Goal: Task Accomplishment & Management: Use online tool/utility

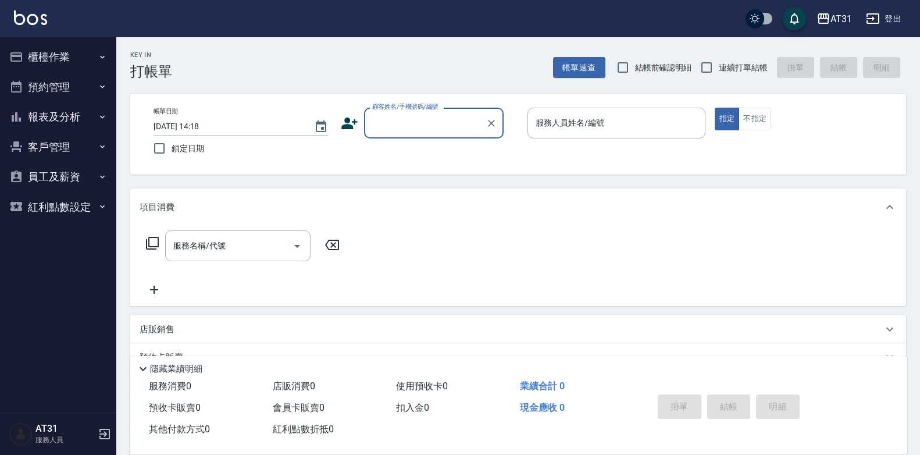
click at [869, 16] on icon "button" at bounding box center [873, 19] width 14 height 14
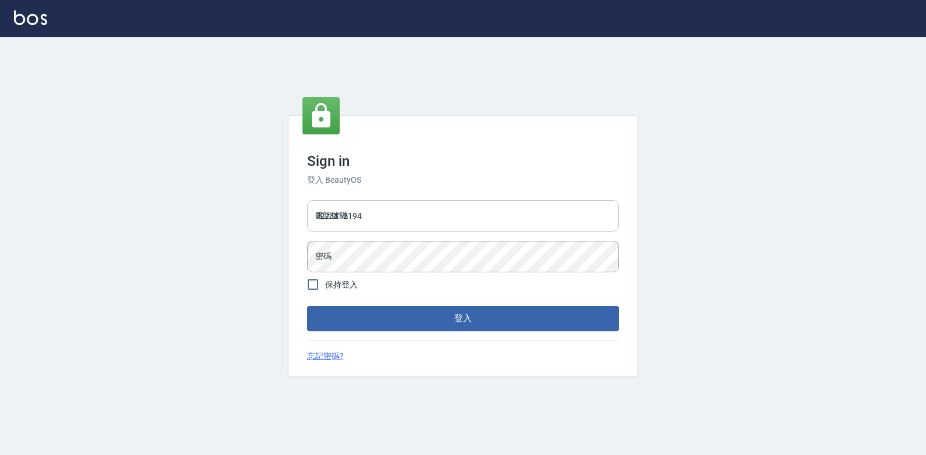
click at [458, 209] on input "0223312194" at bounding box center [463, 215] width 312 height 31
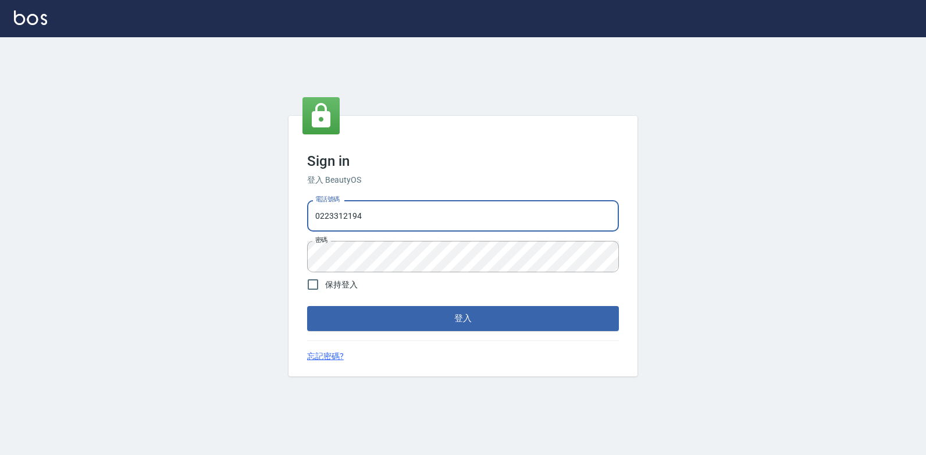
click at [459, 209] on input "0223312194" at bounding box center [463, 215] width 312 height 31
drag, startPoint x: 459, startPoint y: 209, endPoint x: 339, endPoint y: 220, distance: 121.0
click at [339, 220] on input "0223312194" at bounding box center [463, 215] width 312 height 31
type input "0977130449"
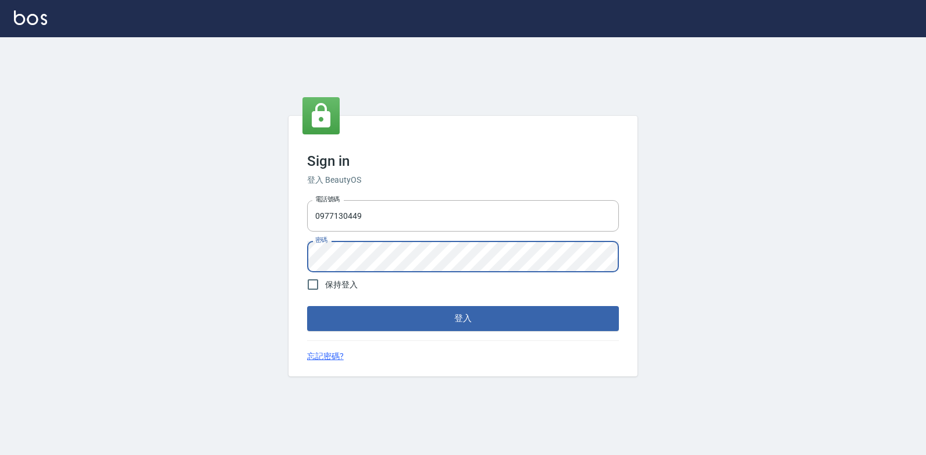
click at [304, 252] on div "電話號碼 0977130449 電話號碼 密碼 密碼" at bounding box center [462, 235] width 321 height 81
click at [307, 306] on button "登入" at bounding box center [463, 318] width 312 height 24
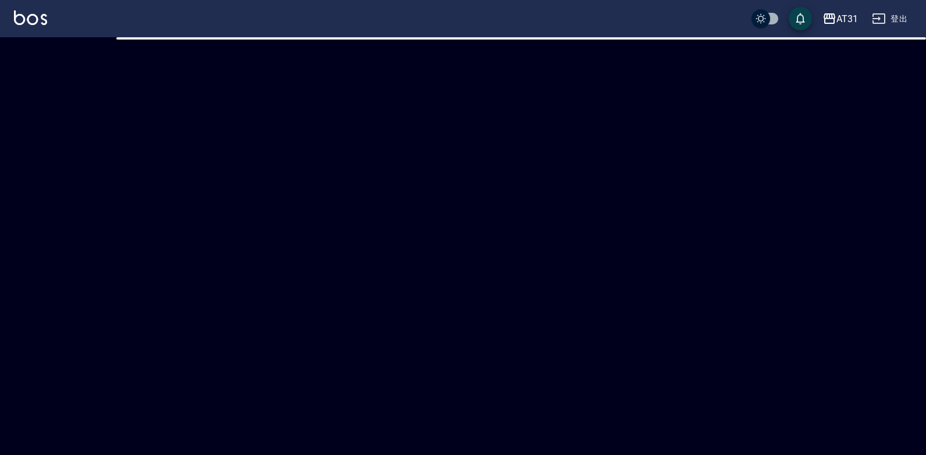
checkbox input "true"
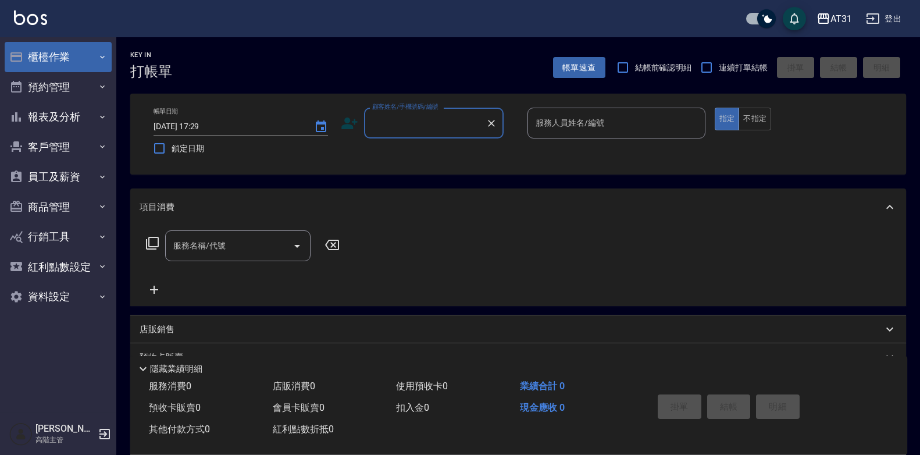
click at [83, 59] on button "櫃檯作業" at bounding box center [58, 57] width 107 height 30
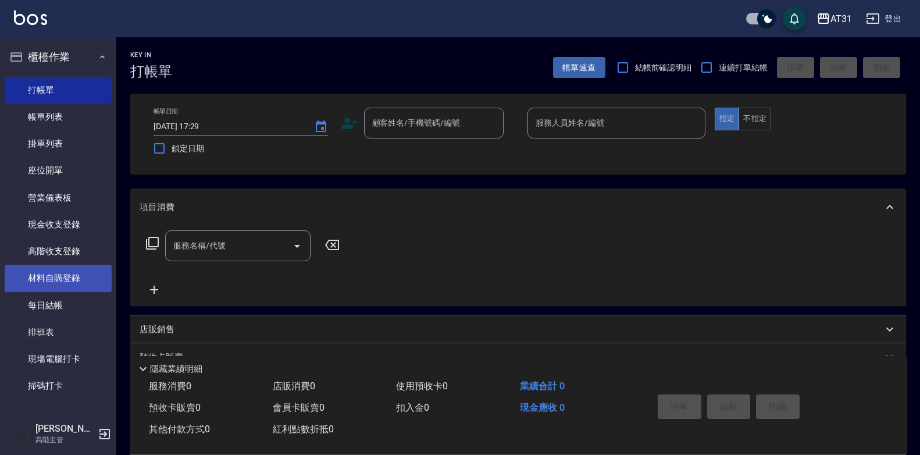
click at [68, 285] on link "材料自購登錄" at bounding box center [58, 278] width 107 height 27
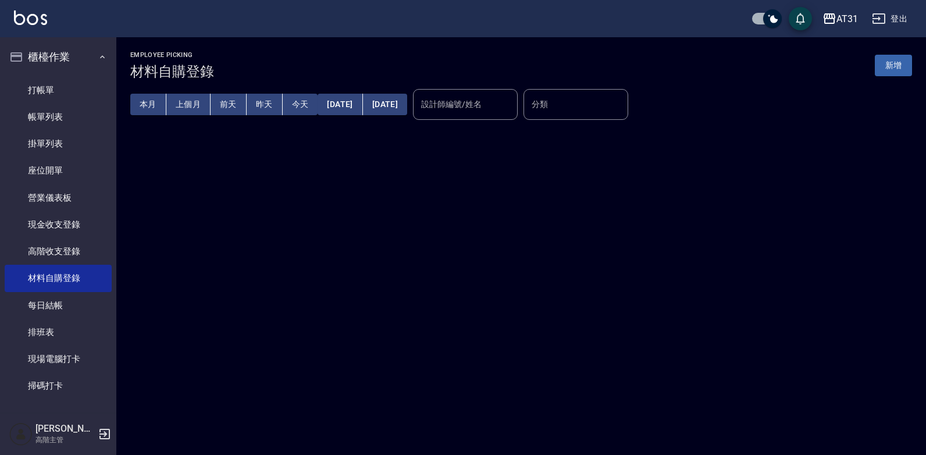
click at [513, 105] on input "設計師編號/姓名" at bounding box center [465, 104] width 94 height 20
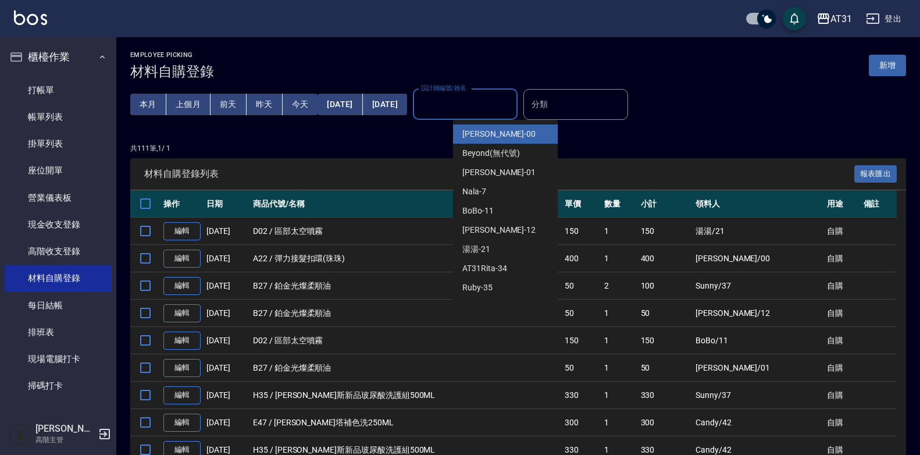
click at [481, 106] on input "設計師編號/姓名" at bounding box center [465, 104] width 94 height 20
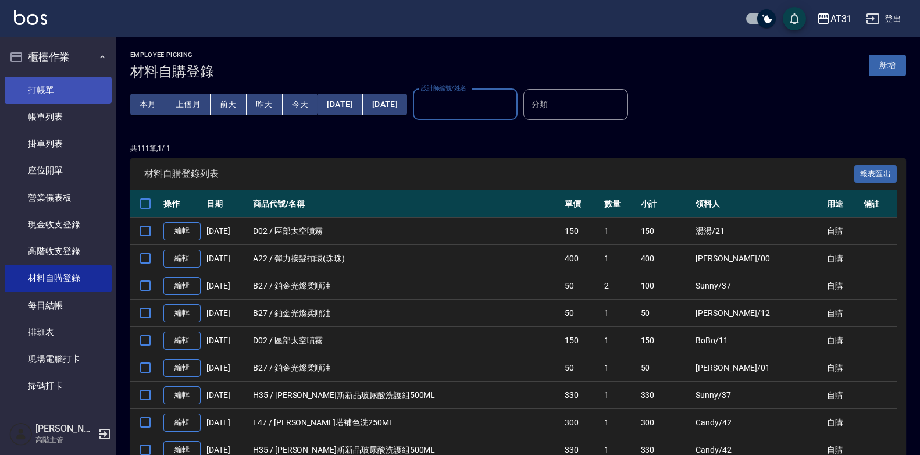
click at [67, 91] on link "打帳單" at bounding box center [58, 90] width 107 height 27
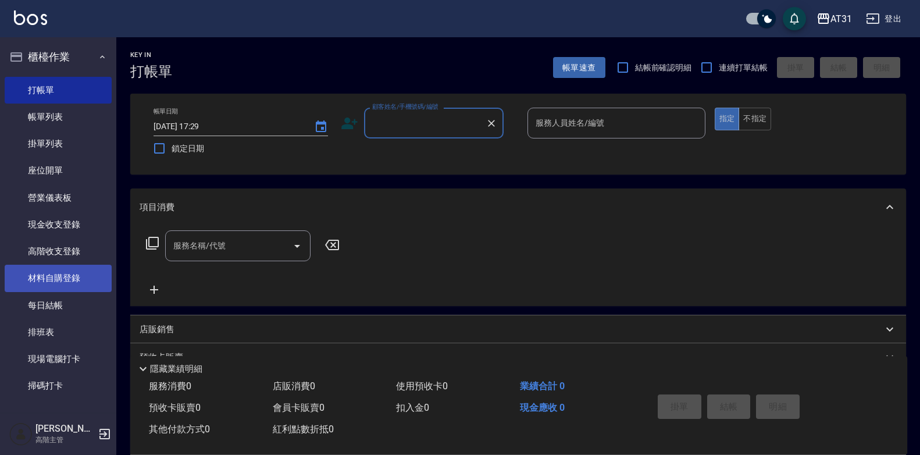
click at [59, 273] on link "材料自購登錄" at bounding box center [58, 278] width 107 height 27
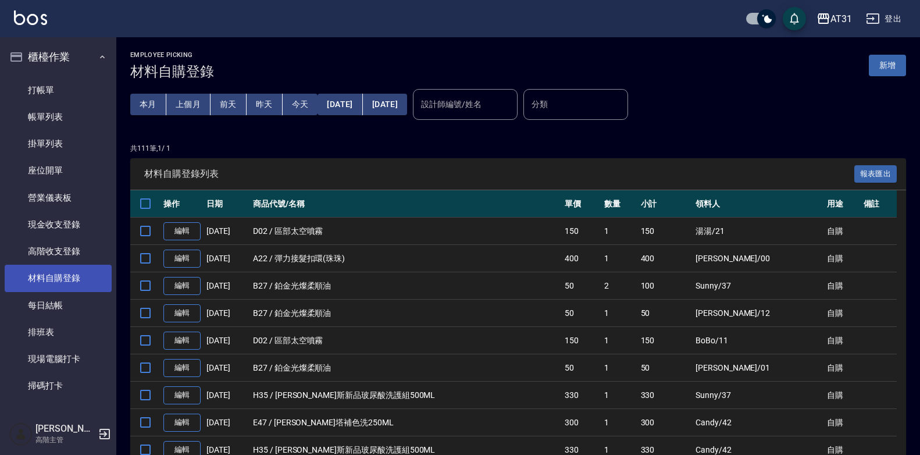
click at [80, 279] on link "材料自購登錄" at bounding box center [58, 278] width 107 height 27
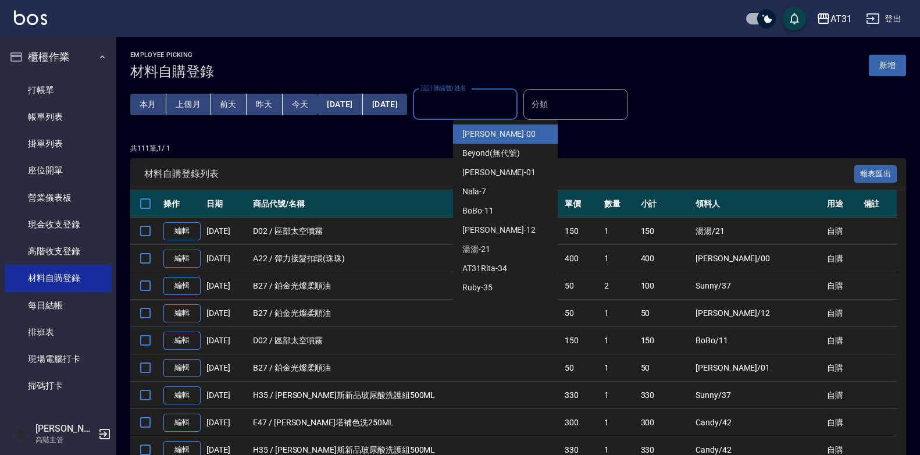
click at [511, 111] on input "設計師編號/姓名" at bounding box center [465, 104] width 94 height 20
click at [892, 67] on button "新增" at bounding box center [887, 66] width 37 height 22
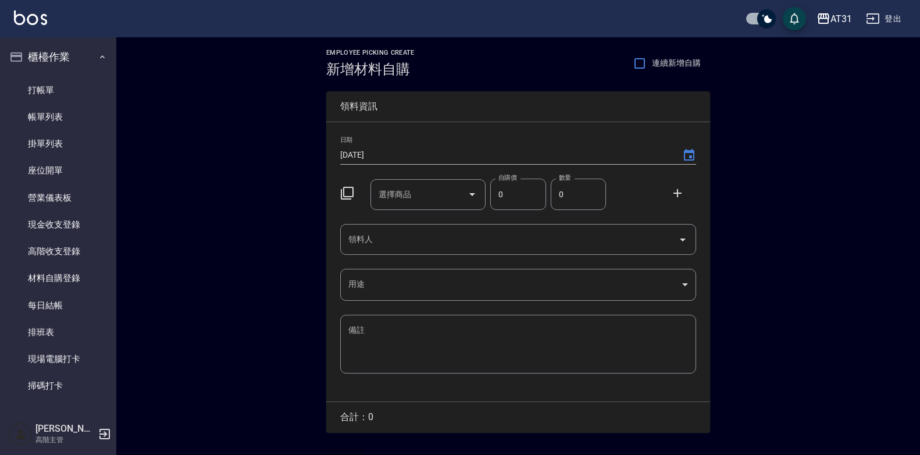
click at [414, 243] on input "領料人" at bounding box center [510, 239] width 328 height 20
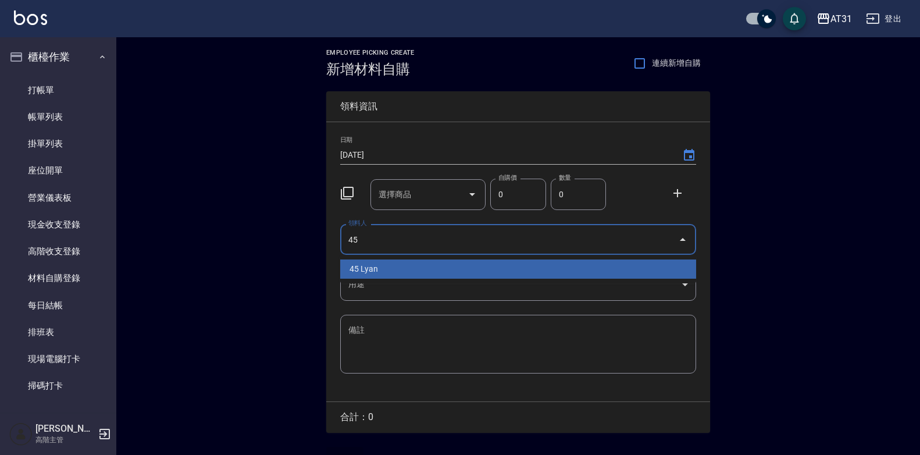
type input "45 Lyan"
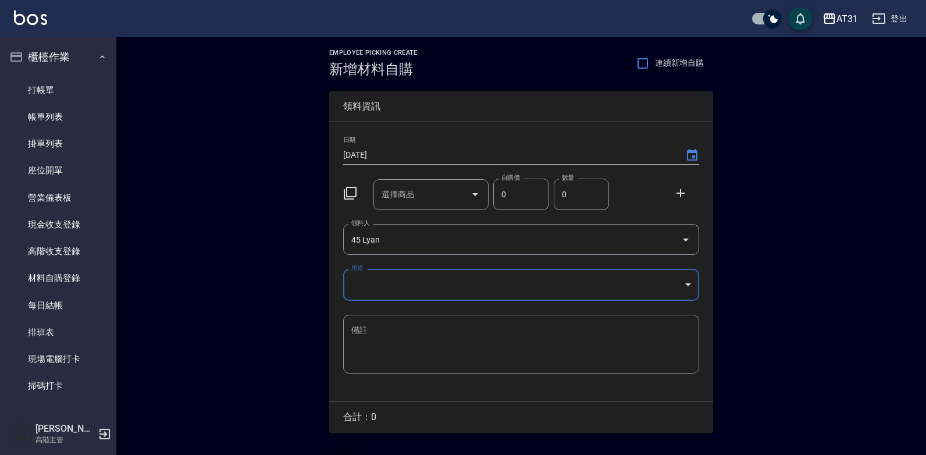
click at [594, 284] on body "AT31 登出 櫃檯作業 打帳單 帳單列表 掛單列表 座位開單 營業儀表板 現金收支登錄 高階收支登錄 材料自購登錄 每日結帳 排班表 現場電腦打卡 掃碼打卡…" at bounding box center [463, 239] width 926 height 479
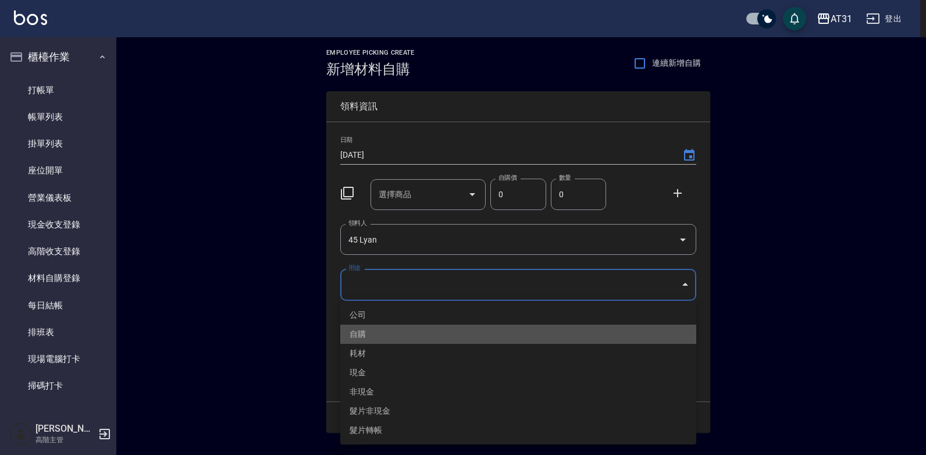
click at [433, 328] on li "自購" at bounding box center [518, 334] width 356 height 19
type input "自購"
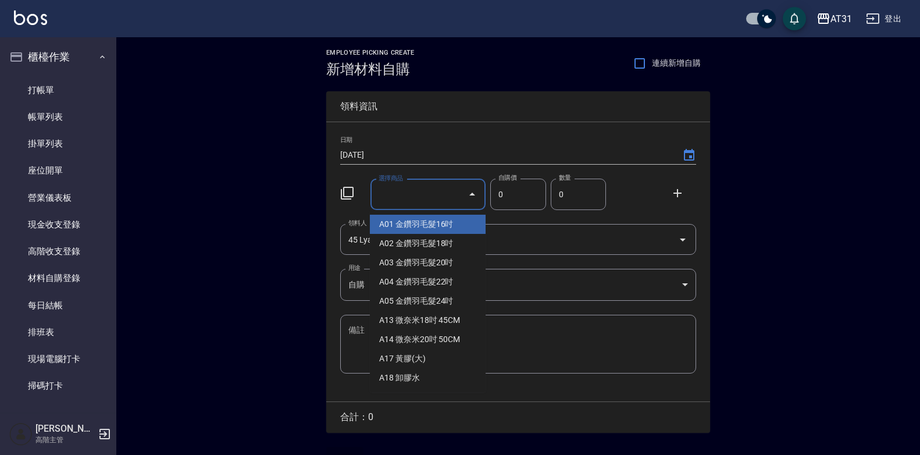
click at [443, 202] on input "選擇商品" at bounding box center [420, 194] width 88 height 20
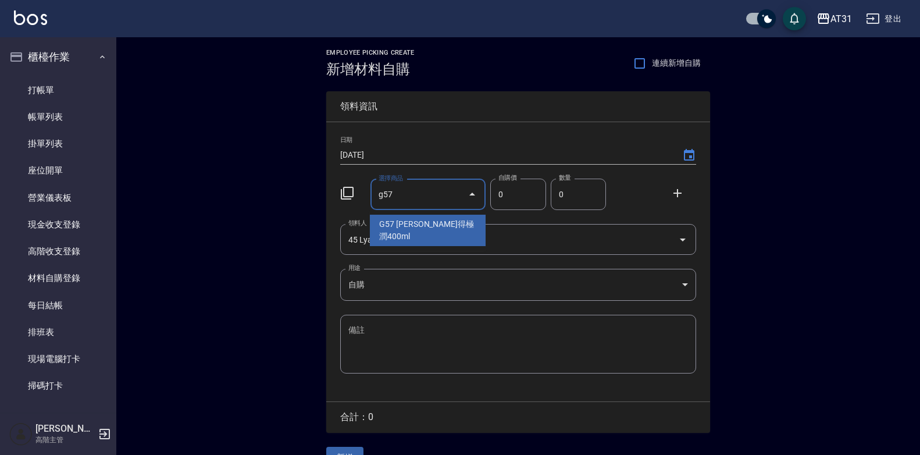
type input "Fiole艾得極潤400ml"
type input "432"
type input "1"
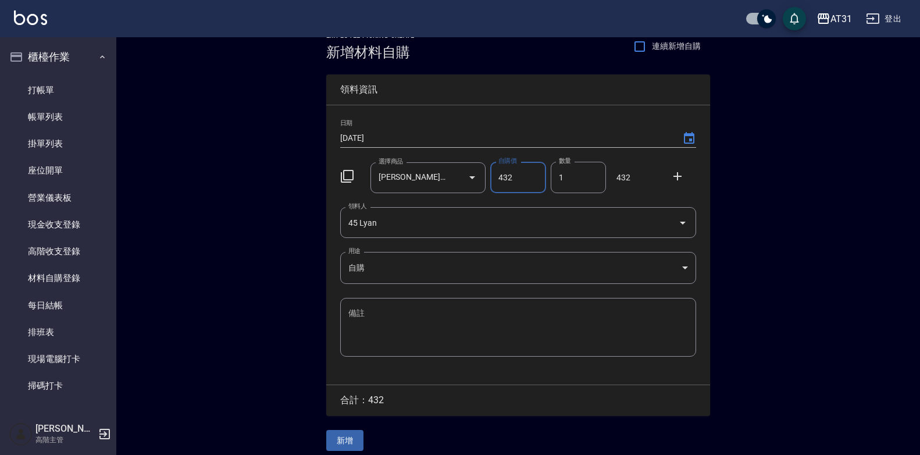
scroll to position [26, 0]
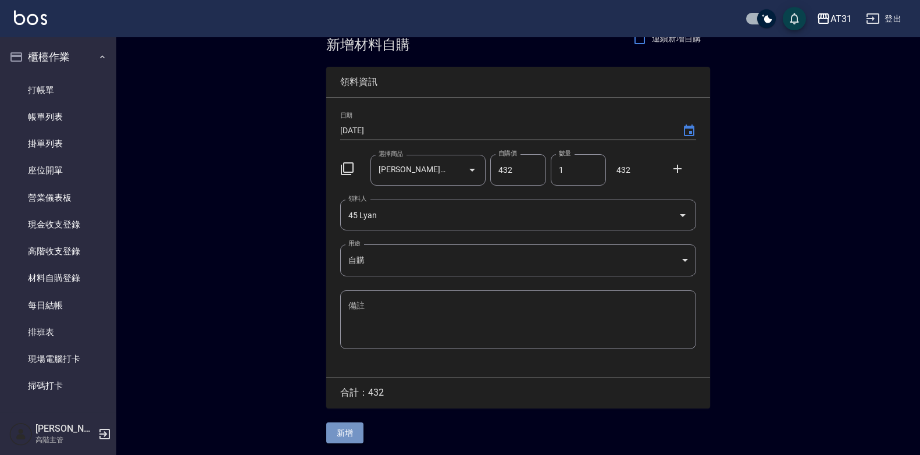
click at [344, 429] on button "新增" at bounding box center [344, 433] width 37 height 22
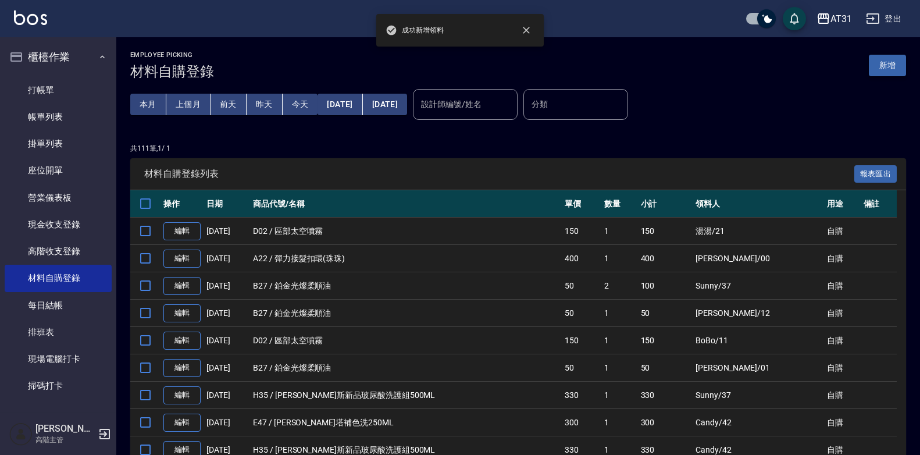
click at [893, 68] on button "新增" at bounding box center [887, 66] width 37 height 22
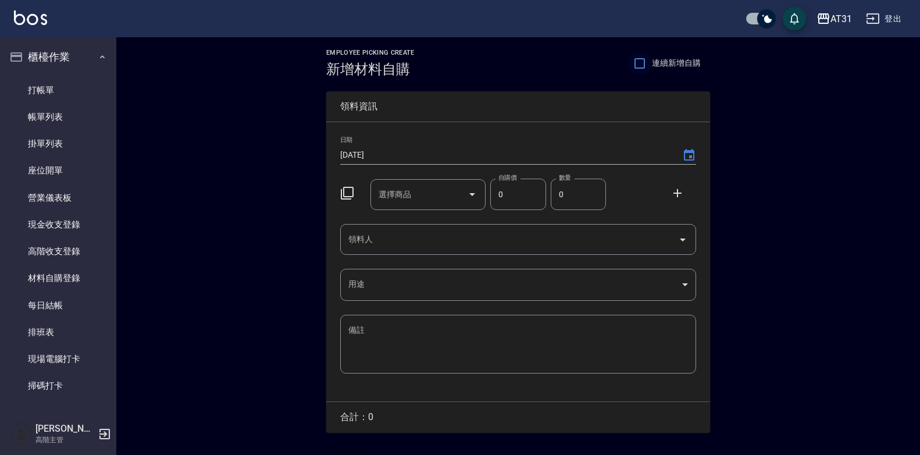
click at [638, 58] on input "連續新增自購" at bounding box center [640, 63] width 24 height 24
checkbox input "true"
click at [389, 247] on input "領料人" at bounding box center [510, 239] width 328 height 20
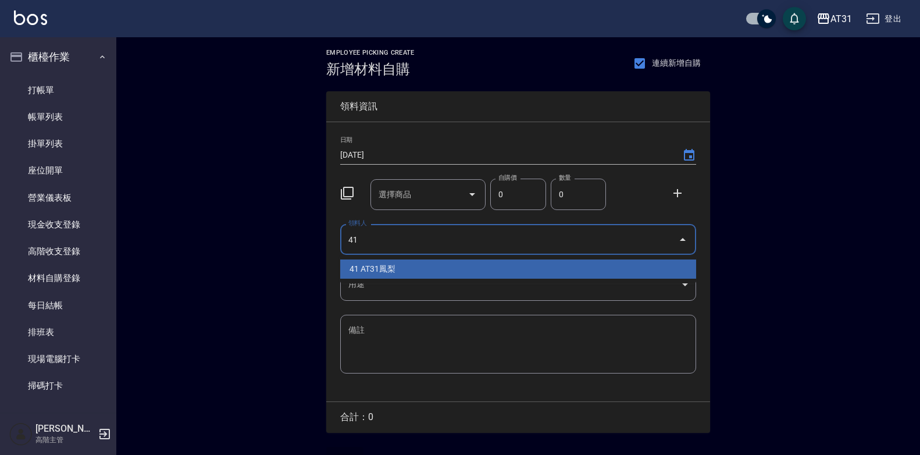
type input "41 AT31鳳梨"
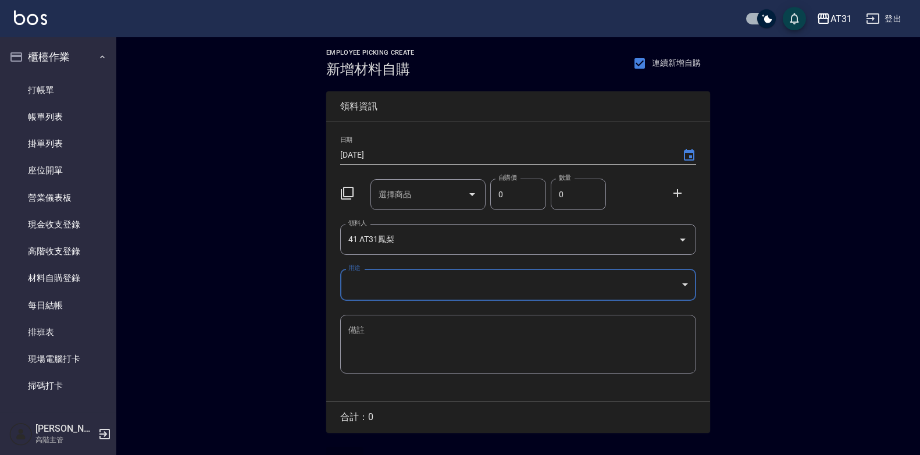
click at [502, 292] on body "AT31 登出 櫃檯作業 打帳單 帳單列表 掛單列表 座位開單 營業儀表板 現金收支登錄 高階收支登錄 材料自購登錄 每日結帳 排班表 現場電腦打卡 掃碼打卡…" at bounding box center [460, 239] width 920 height 479
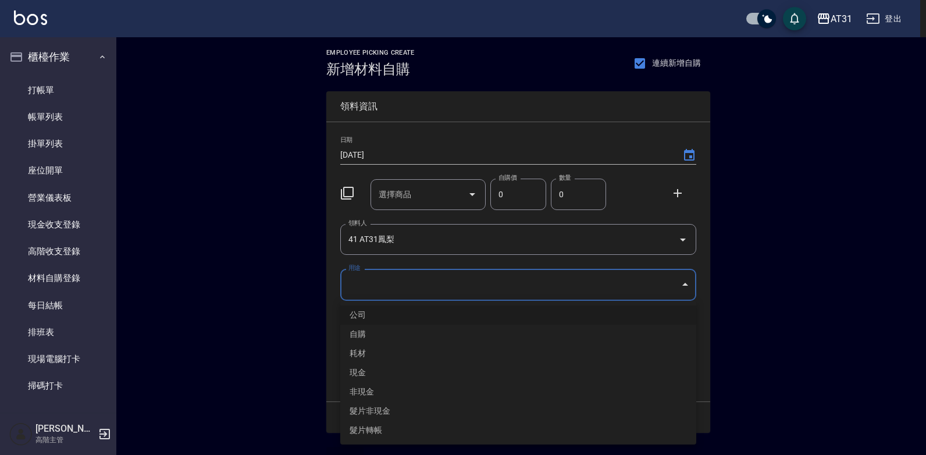
click at [437, 327] on li "自購" at bounding box center [518, 334] width 356 height 19
type input "自購"
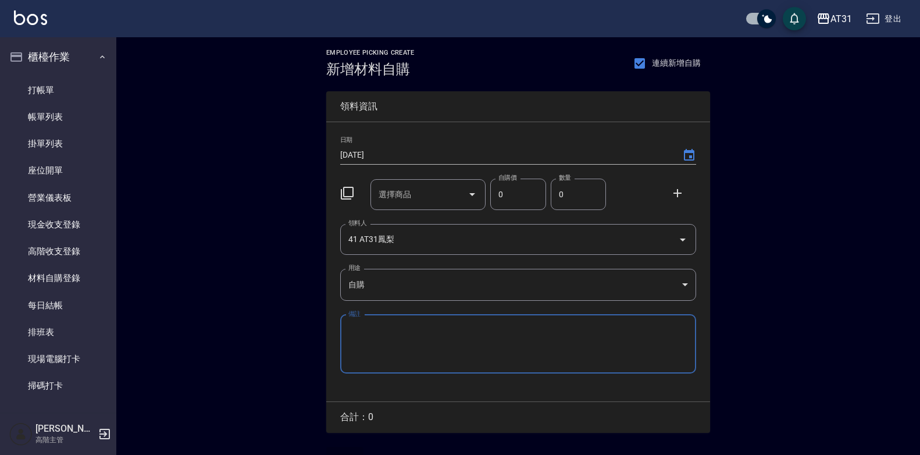
click at [401, 188] on div "選擇商品 選擇商品" at bounding box center [429, 194] width 116 height 31
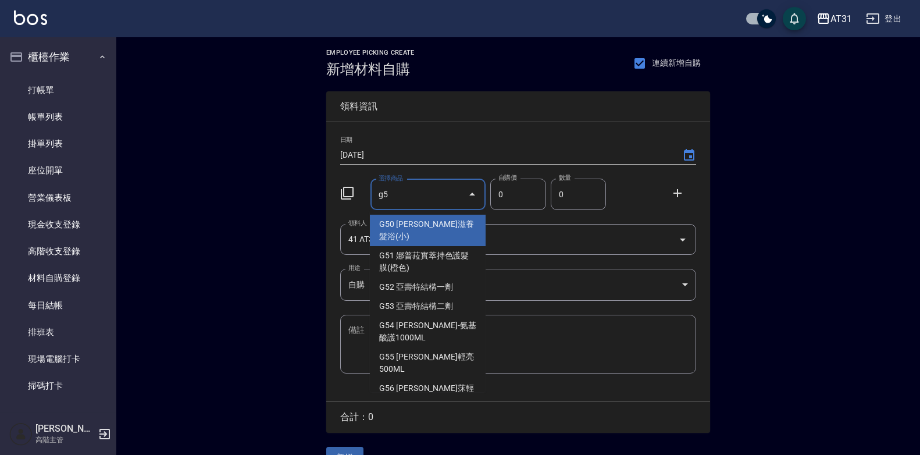
type input "g"
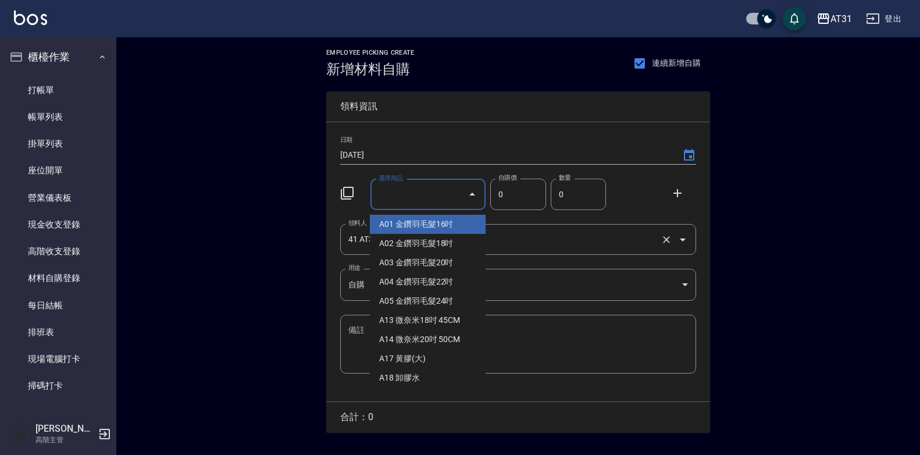
click at [641, 244] on input "41 AT31鳳梨" at bounding box center [502, 239] width 313 height 20
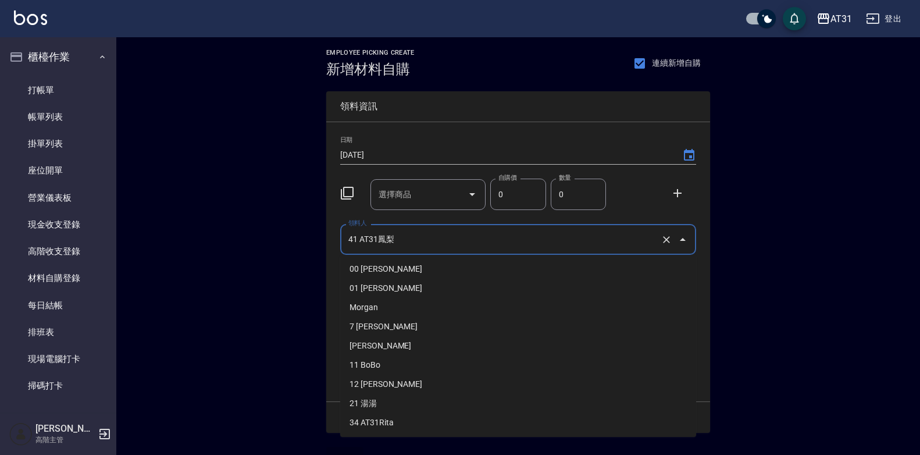
scroll to position [91, 0]
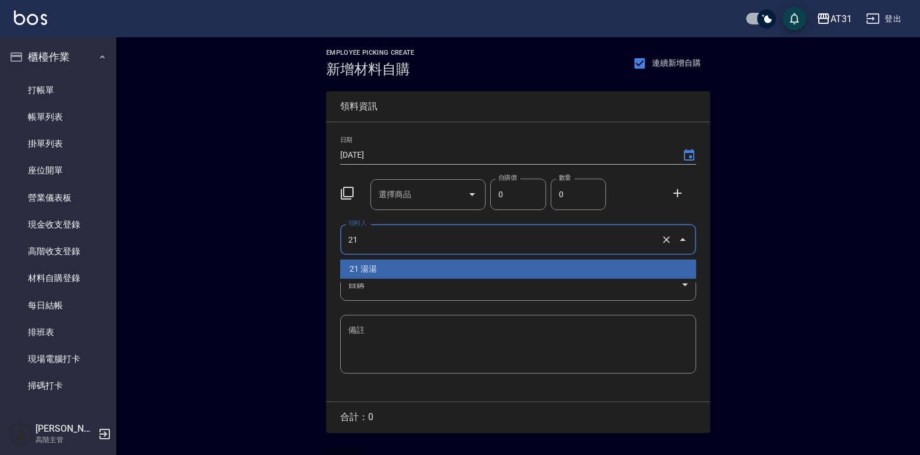
type input "21 湯湯"
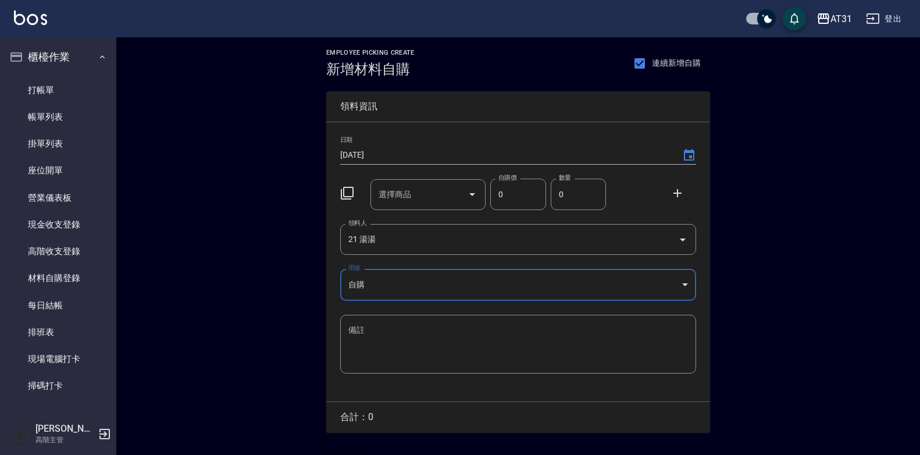
click at [429, 188] on input "選擇商品" at bounding box center [420, 194] width 88 height 20
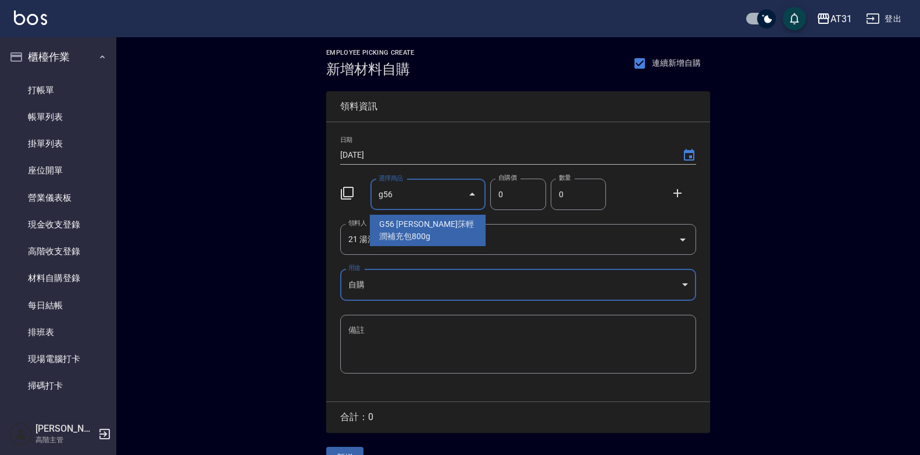
type input "Fiole艾莯輕潤補充包800g"
type input "600"
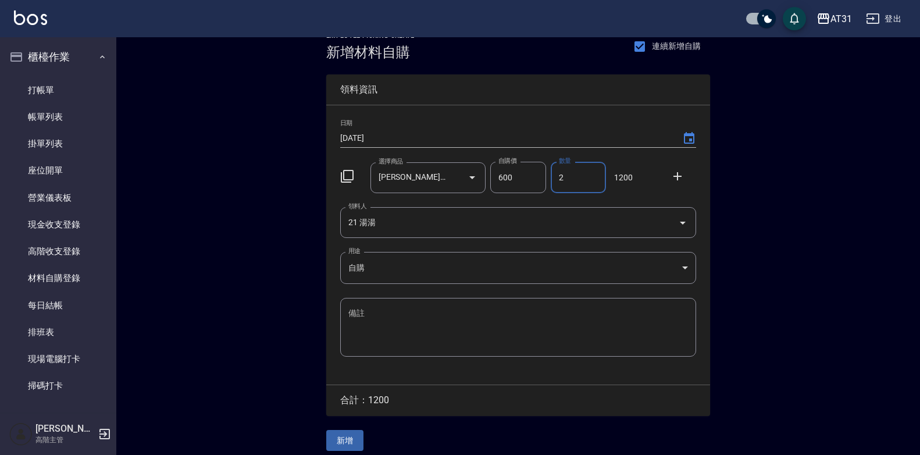
scroll to position [26, 0]
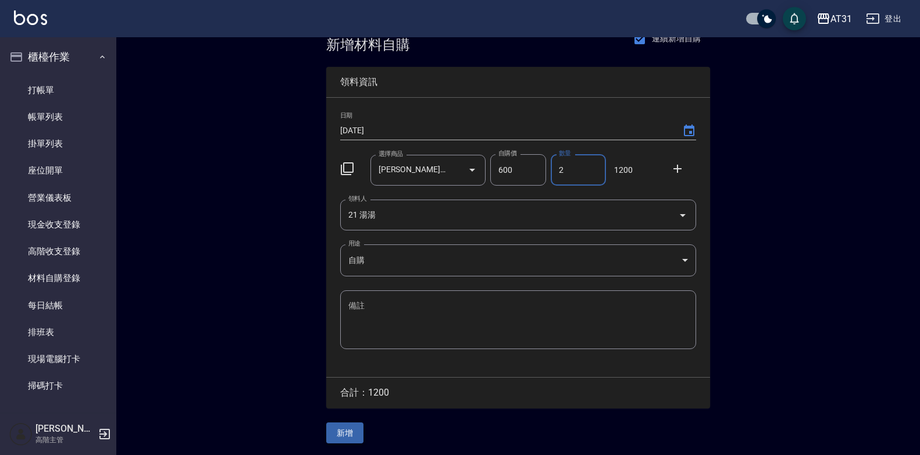
type input "2"
click at [349, 433] on button "新增" at bounding box center [344, 433] width 37 height 22
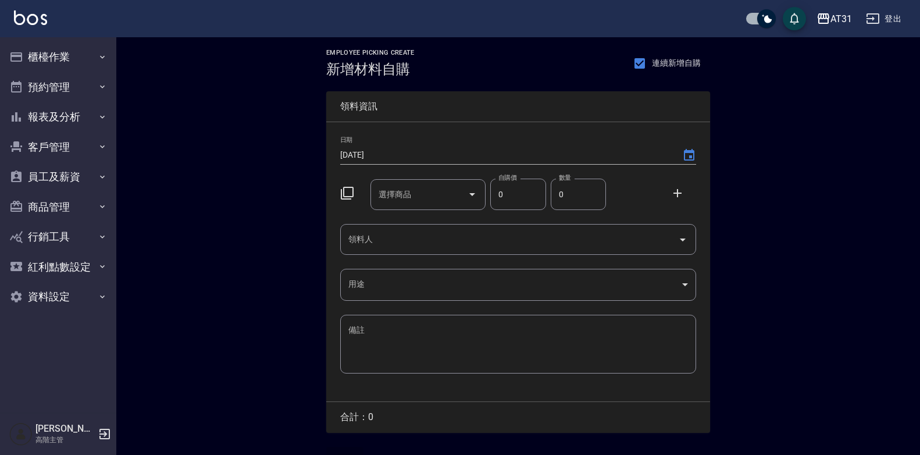
click at [425, 204] on input "選擇商品" at bounding box center [420, 194] width 88 height 20
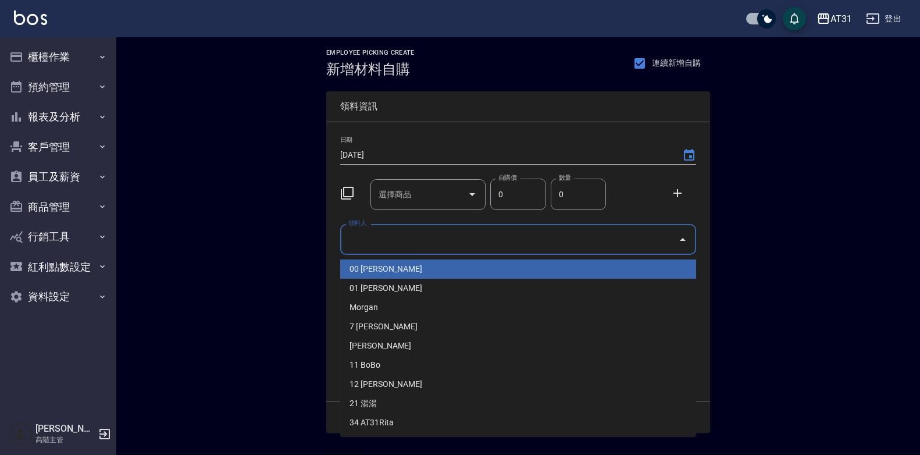
click at [570, 248] on input "領料人" at bounding box center [510, 239] width 328 height 20
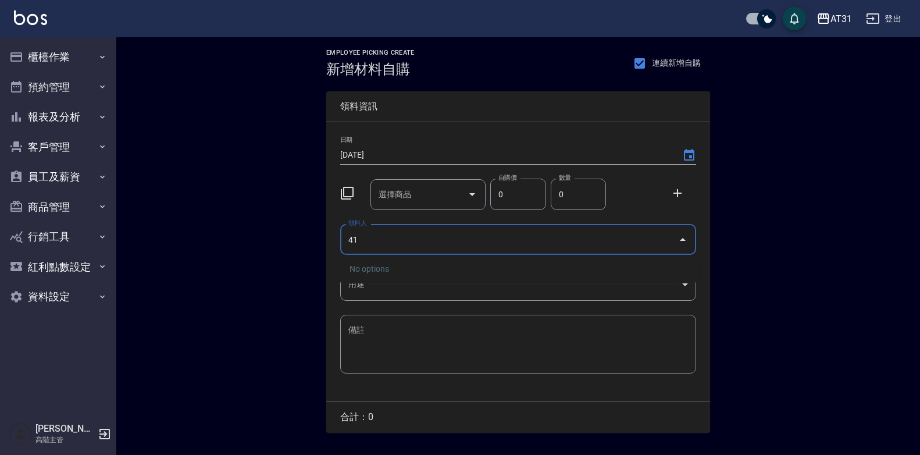
type input "41 AT31鳳梨"
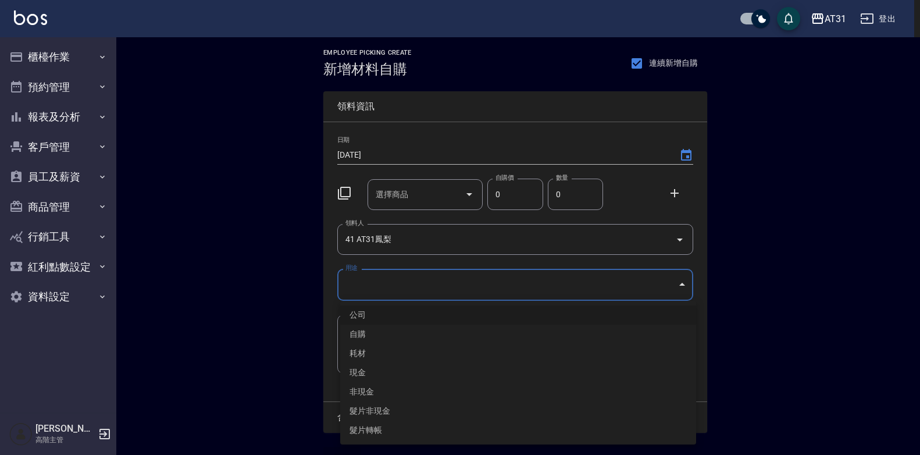
click at [403, 280] on body "AT31 登出 櫃檯作業 打帳單 帳單列表 掛單列表 座位開單 營業儀表板 現金收支登錄 高階收支登錄 材料自購登錄 每日結帳 排班表 現場電腦打卡 掃碼打卡…" at bounding box center [460, 239] width 920 height 479
click at [411, 338] on li "自購" at bounding box center [518, 334] width 356 height 19
type input "自購"
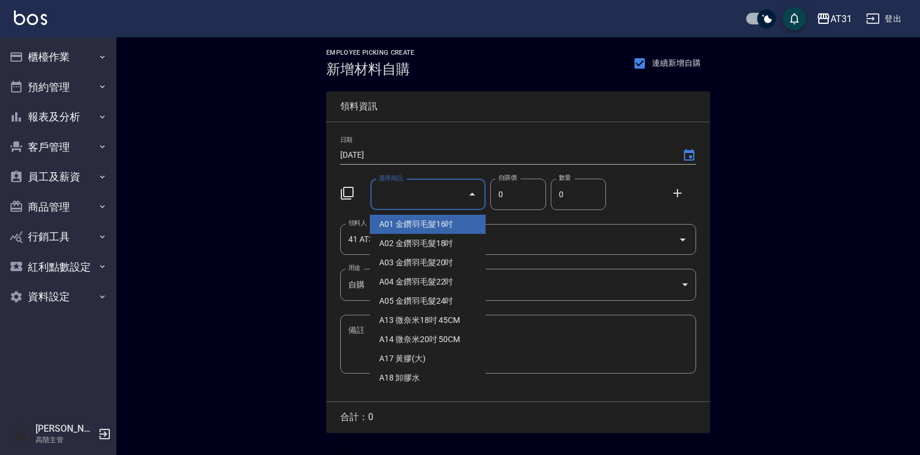
click at [401, 200] on input "選擇商品" at bounding box center [420, 194] width 88 height 20
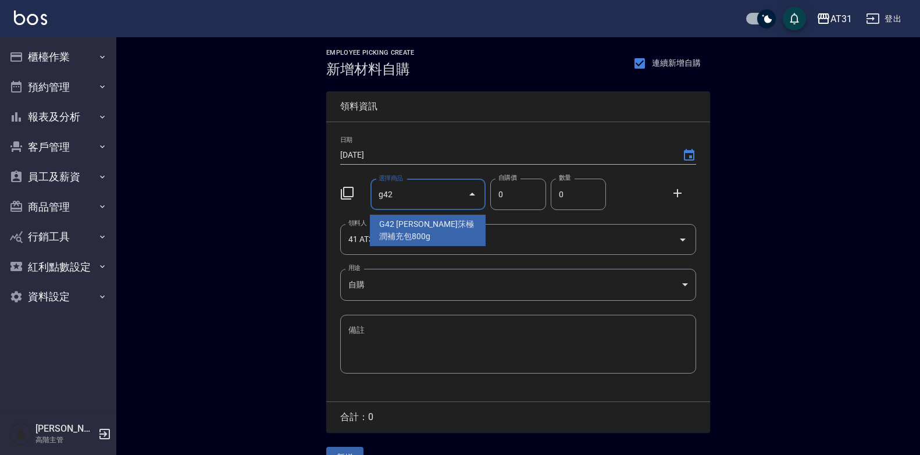
type input "Fiole艾莯極潤補充包800g"
type input "600"
type input "1"
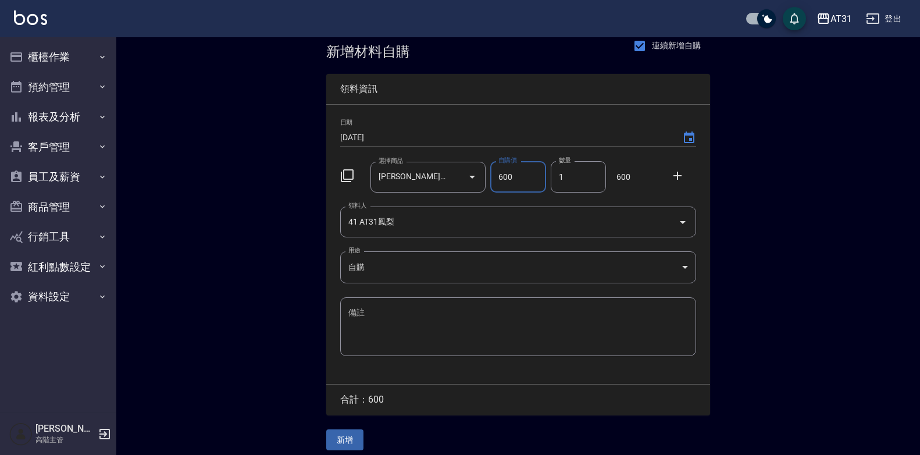
scroll to position [26, 0]
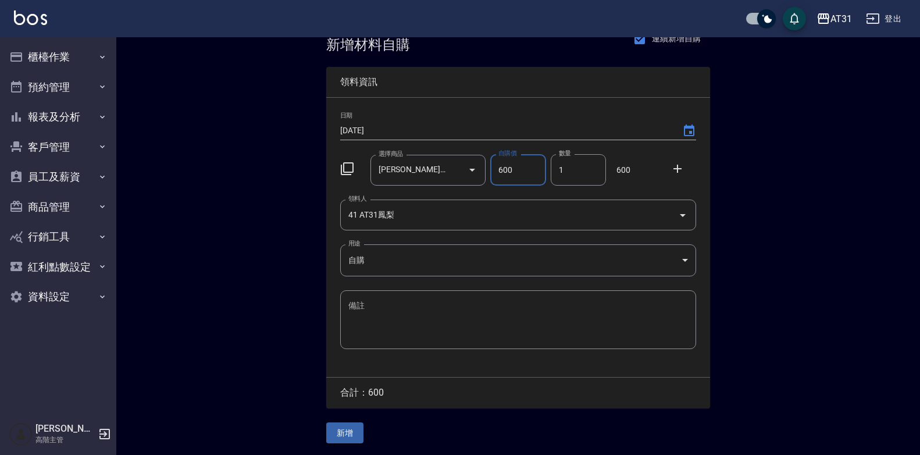
click at [353, 423] on button "新增" at bounding box center [344, 433] width 37 height 22
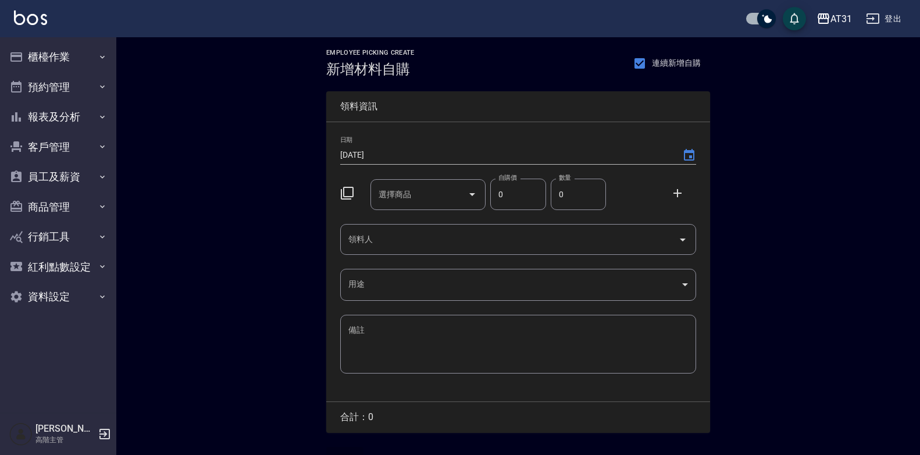
click at [437, 237] on input "領料人" at bounding box center [510, 239] width 328 height 20
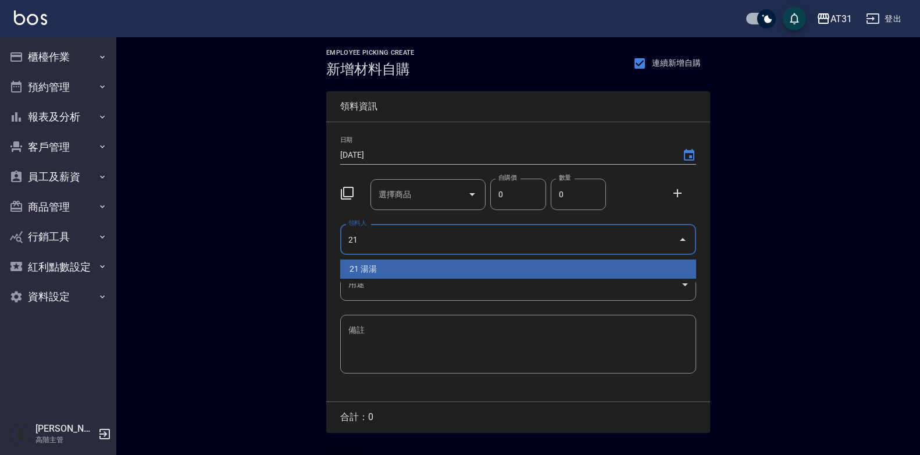
type input "21 湯湯"
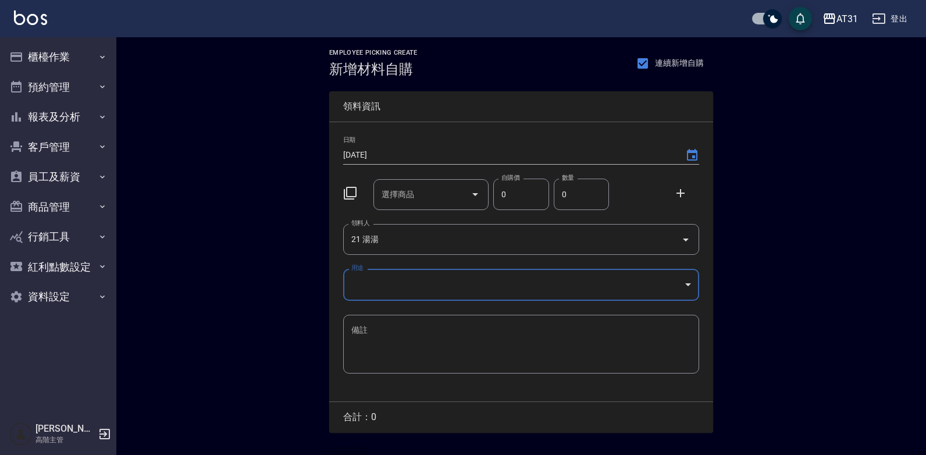
click at [413, 277] on body "AT31 登出 櫃檯作業 打帳單 帳單列表 掛單列表 座位開單 營業儀表板 現金收支登錄 高階收支登錄 材料自購登錄 每日結帳 排班表 現場電腦打卡 掃碼打卡…" at bounding box center [463, 239] width 926 height 479
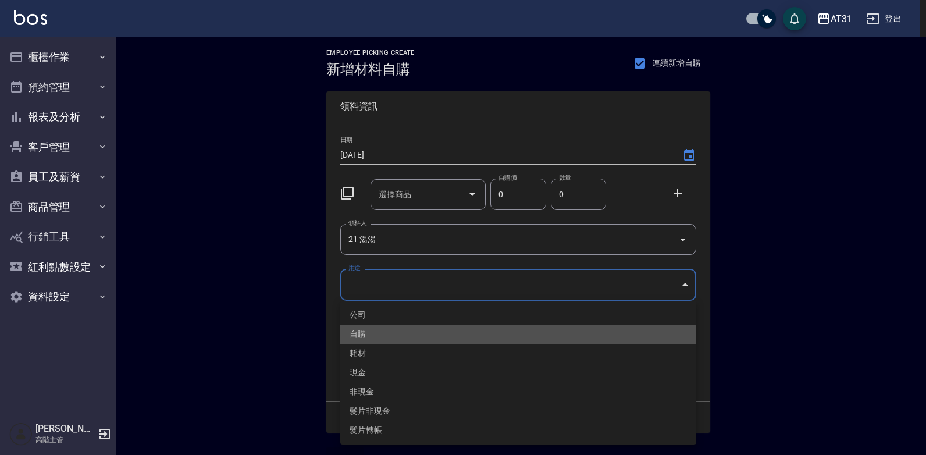
click at [373, 326] on li "自購" at bounding box center [518, 334] width 356 height 19
type input "自購"
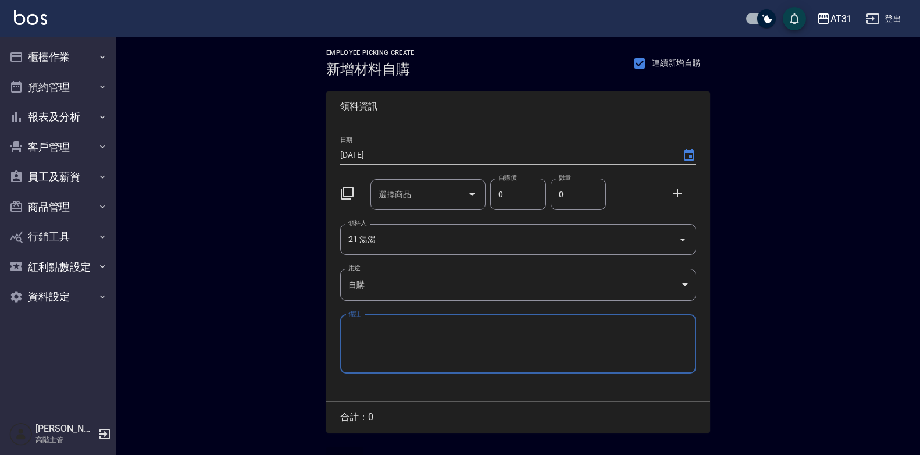
click at [415, 206] on div "選擇商品" at bounding box center [429, 194] width 116 height 31
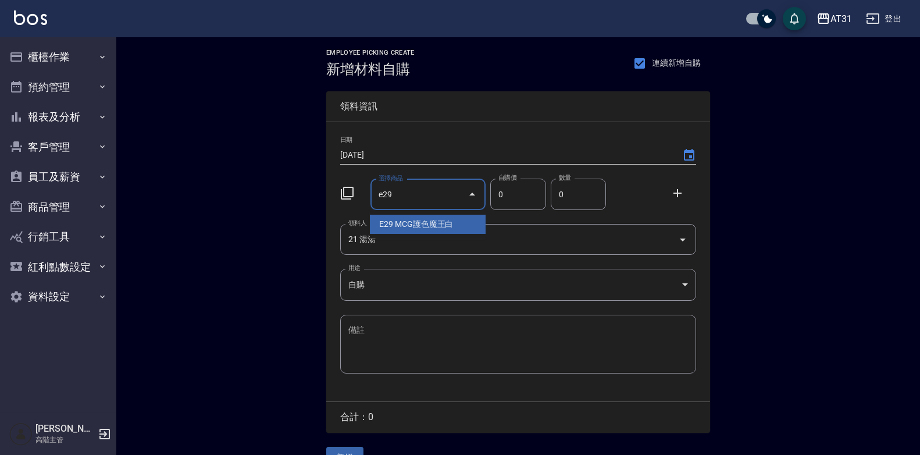
type input "MCG護色魔王白"
type input "465"
type input "1"
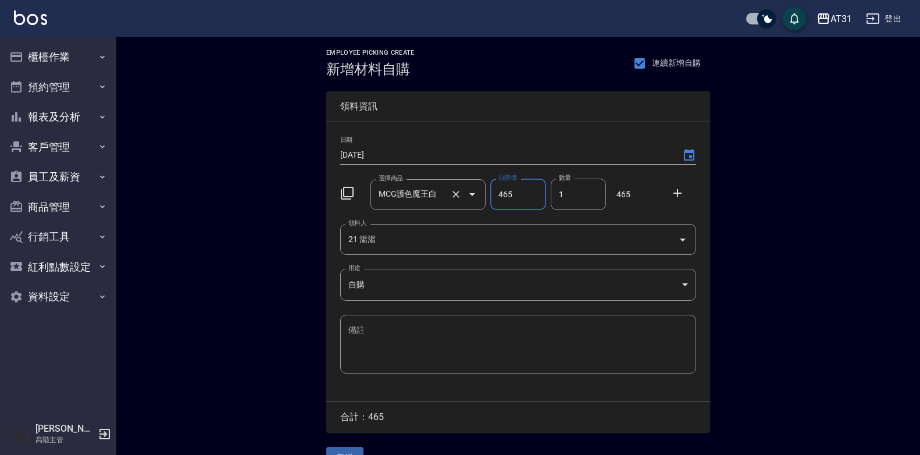
scroll to position [26, 0]
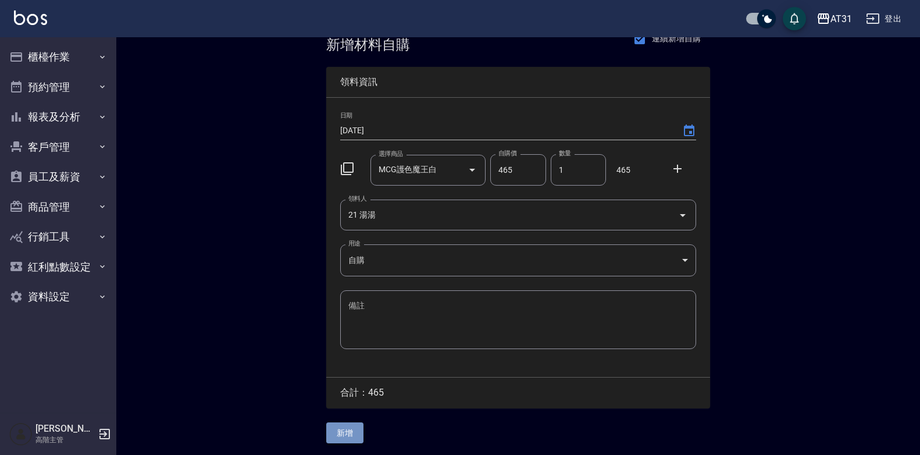
click at [353, 436] on button "新增" at bounding box center [344, 433] width 37 height 22
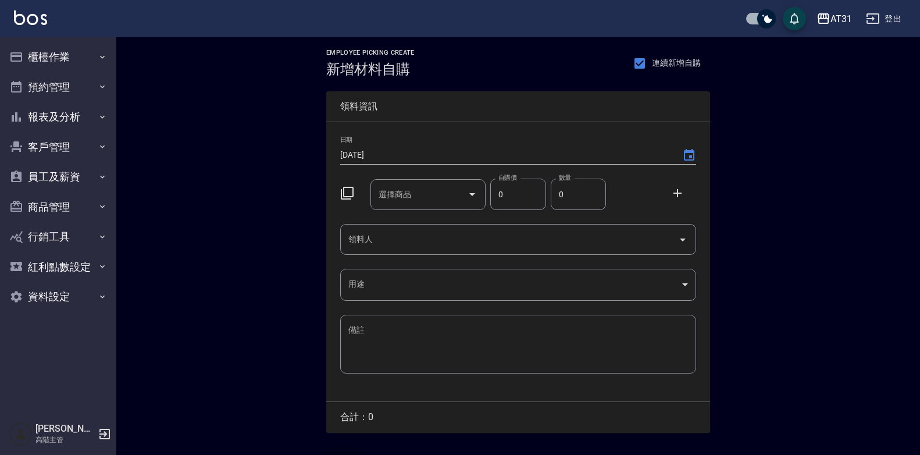
click at [390, 234] on input "領料人" at bounding box center [510, 239] width 328 height 20
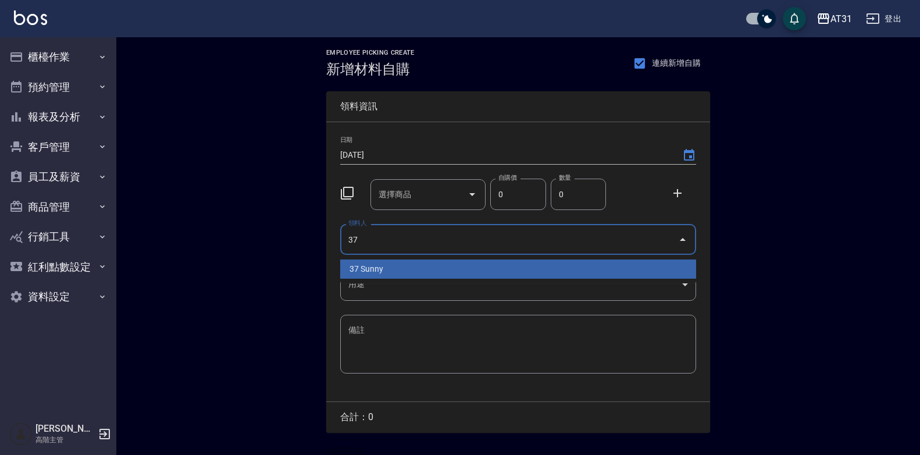
type input "37 Sunny"
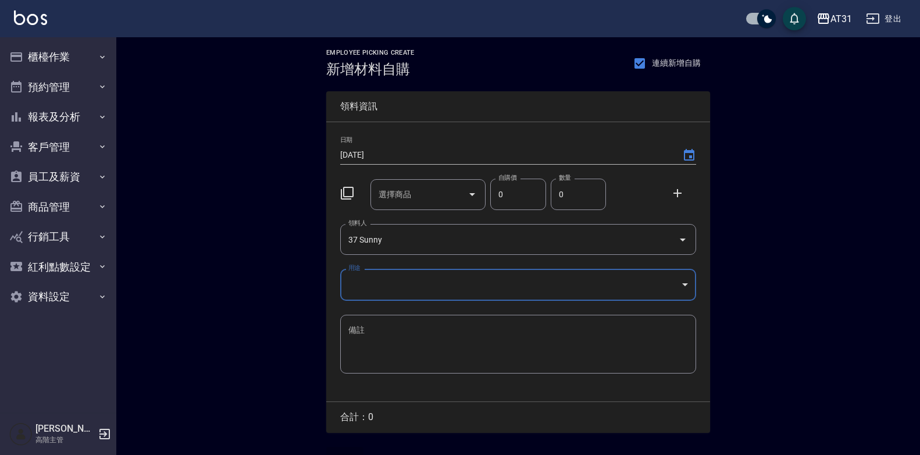
click at [652, 296] on body "AT31 登出 櫃檯作業 打帳單 帳單列表 掛單列表 座位開單 營業儀表板 現金收支登錄 高階收支登錄 材料自購登錄 每日結帳 排班表 現場電腦打卡 掃碼打卡…" at bounding box center [460, 239] width 920 height 479
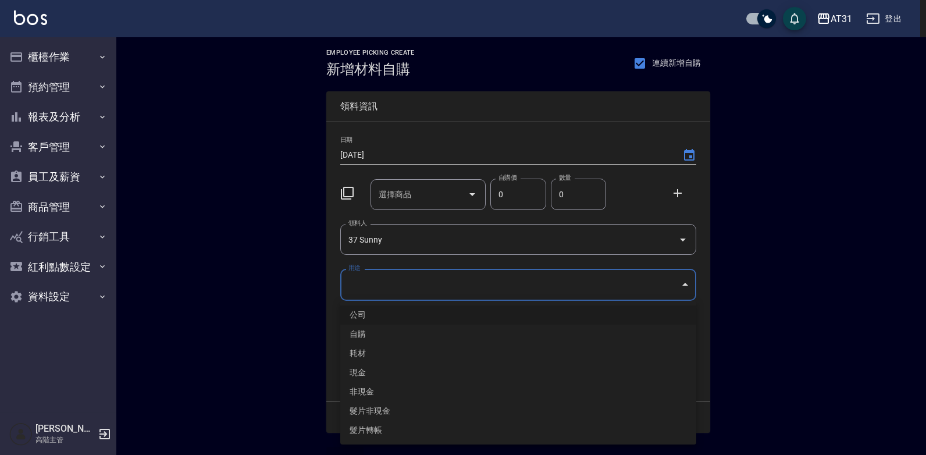
click at [407, 329] on li "自購" at bounding box center [518, 334] width 356 height 19
type input "自購"
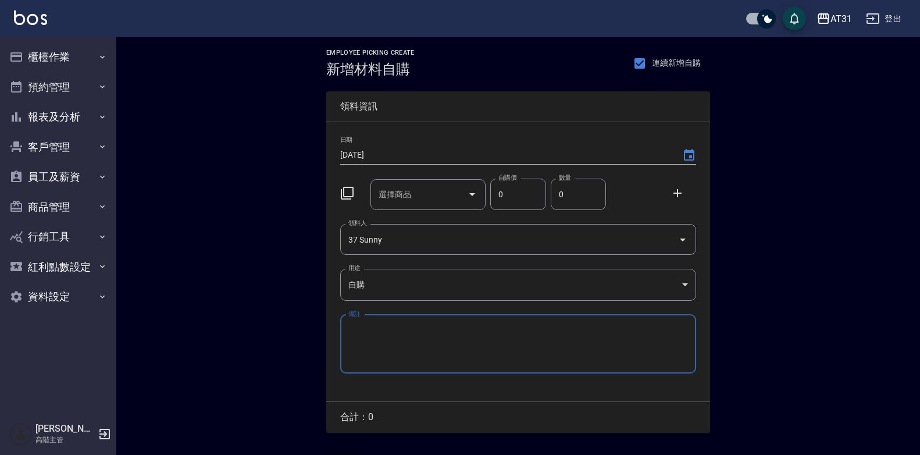
click at [398, 192] on div "選擇商品 選擇商品" at bounding box center [429, 194] width 116 height 31
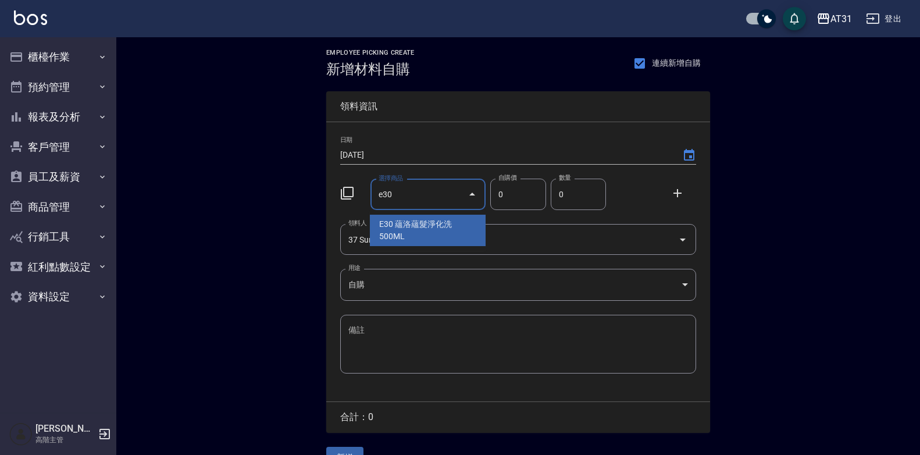
type input "蘊洛蘊髮淨化洗500ML"
type input "420"
type input "1"
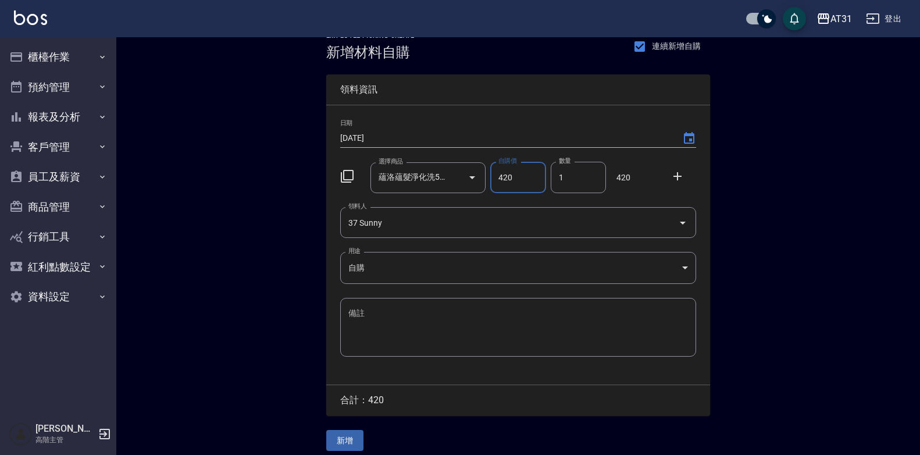
scroll to position [26, 0]
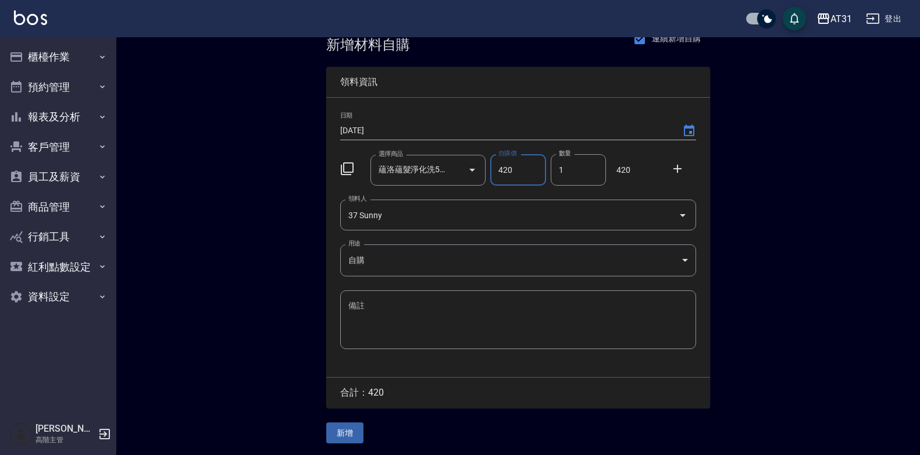
click at [341, 427] on button "新增" at bounding box center [344, 433] width 37 height 22
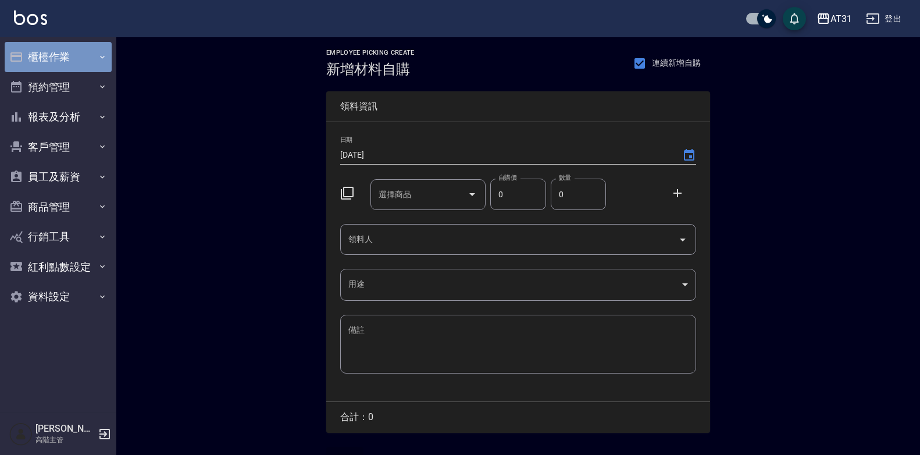
click at [70, 62] on button "櫃檯作業" at bounding box center [58, 57] width 107 height 30
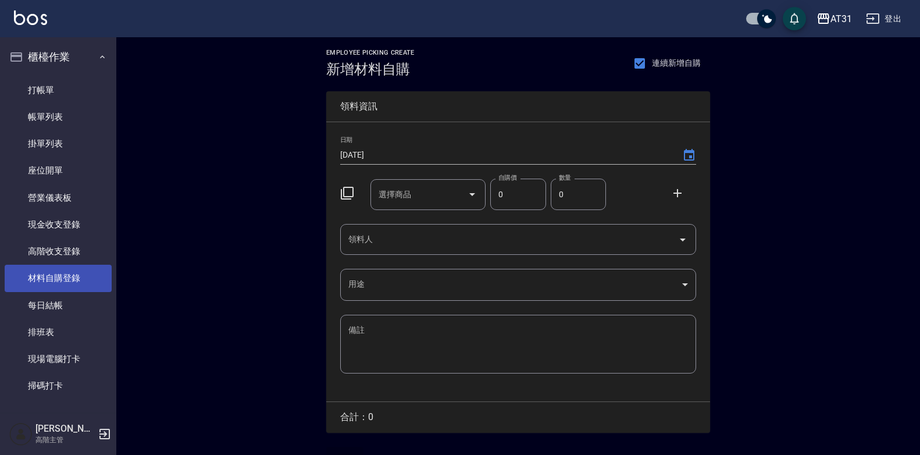
click at [73, 281] on link "材料自購登錄" at bounding box center [58, 278] width 107 height 27
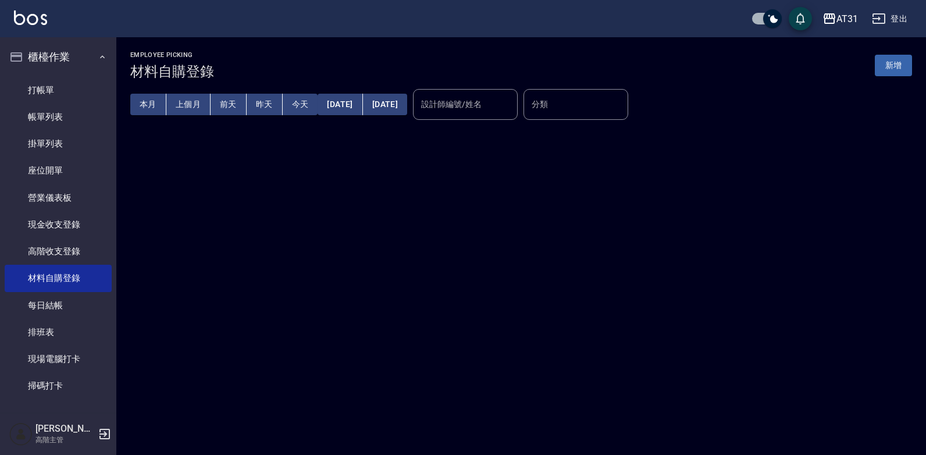
click at [485, 91] on div "設計師編號/姓名" at bounding box center [465, 104] width 105 height 31
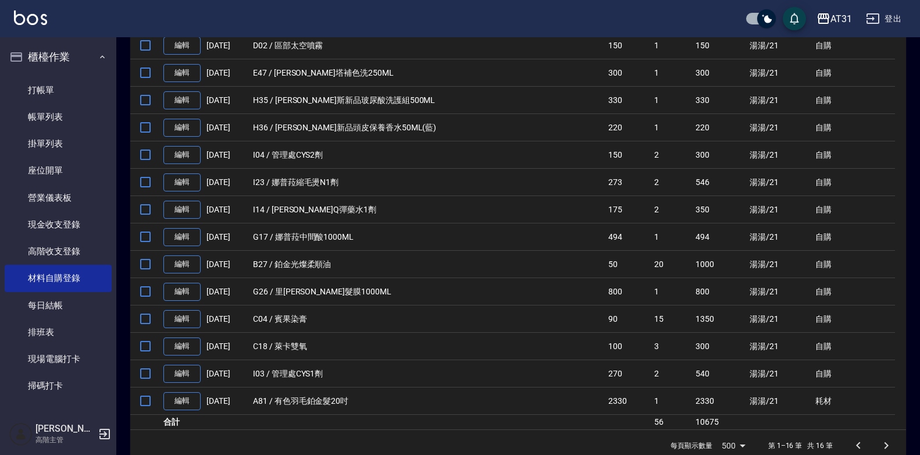
scroll to position [261, 0]
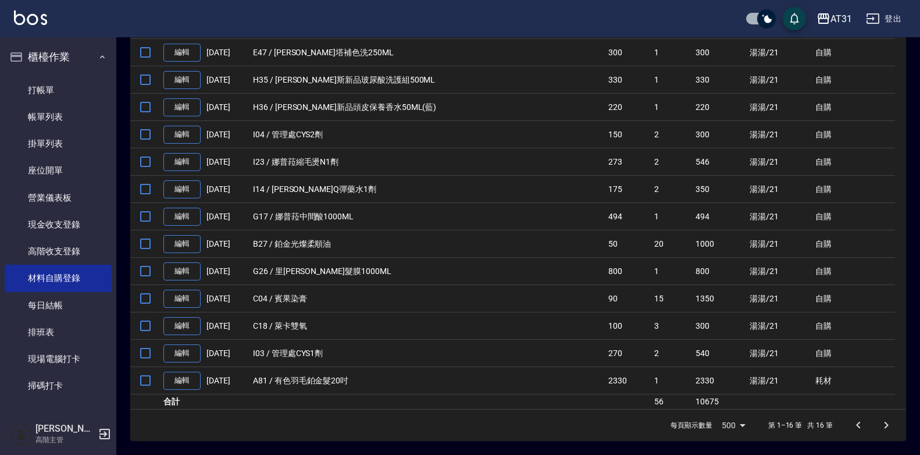
type input "湯湯-21"
drag, startPoint x: 671, startPoint y: 404, endPoint x: 729, endPoint y: 403, distance: 57.6
click at [729, 403] on tr "合計 56 10675" at bounding box center [518, 401] width 776 height 15
click at [504, 155] on td "I23 / 娜普菈縮毛燙N1劑" at bounding box center [427, 161] width 355 height 27
click at [884, 23] on button "登出" at bounding box center [884, 19] width 45 height 22
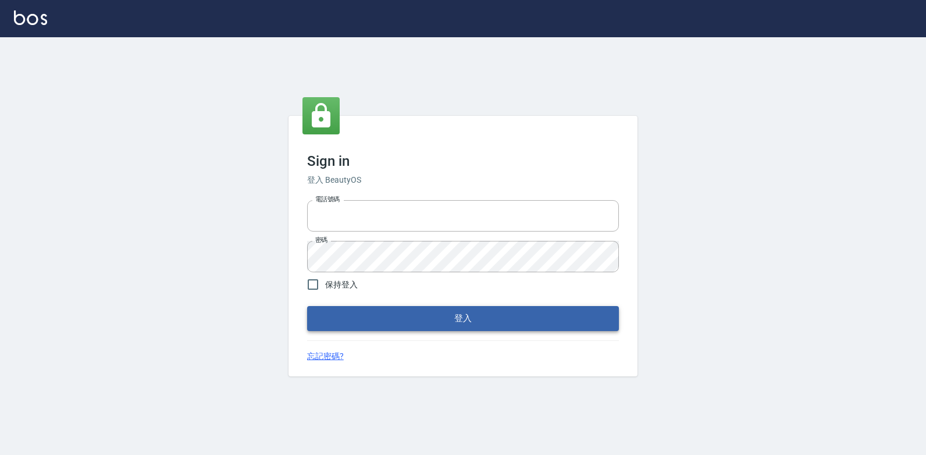
type input "0223312194"
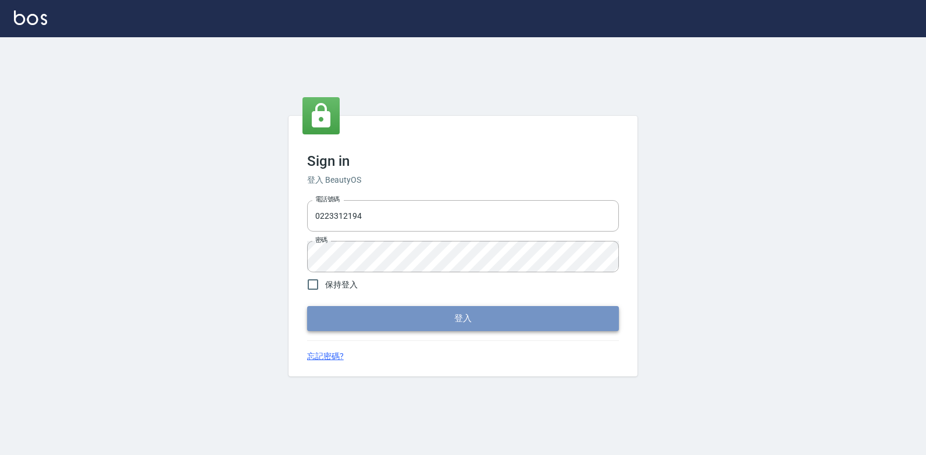
drag, startPoint x: 478, startPoint y: 316, endPoint x: 497, endPoint y: 304, distance: 22.3
click at [479, 315] on button "登入" at bounding box center [463, 318] width 312 height 24
